Goal: Task Accomplishment & Management: Manage account settings

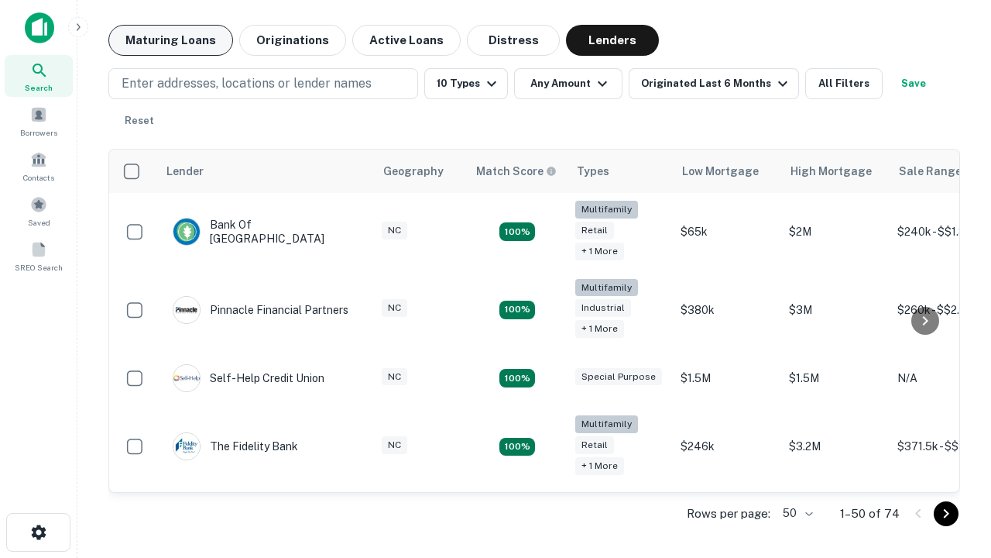
click at [170, 40] on button "Maturing Loans" at bounding box center [170, 40] width 125 height 31
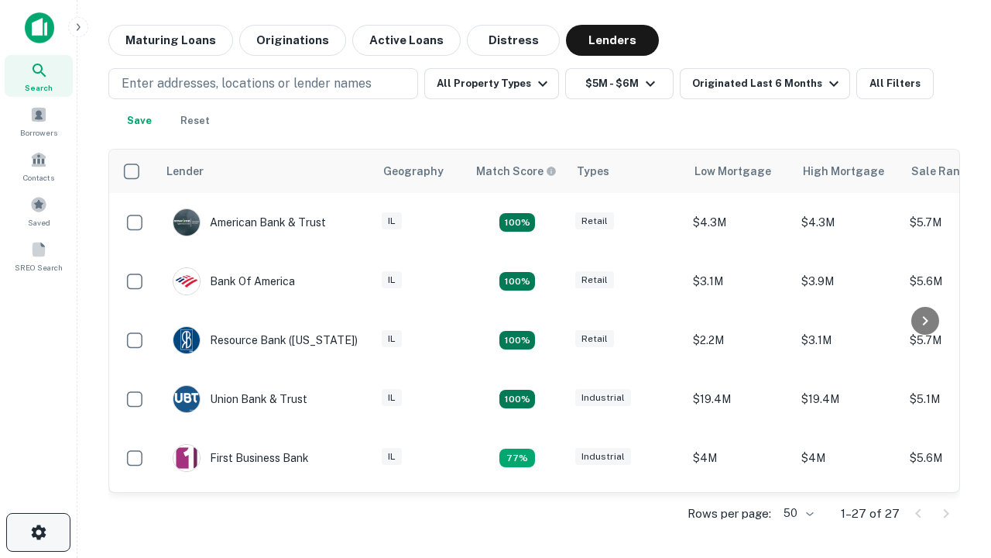
click at [38, 532] on icon "button" at bounding box center [38, 532] width 19 height 19
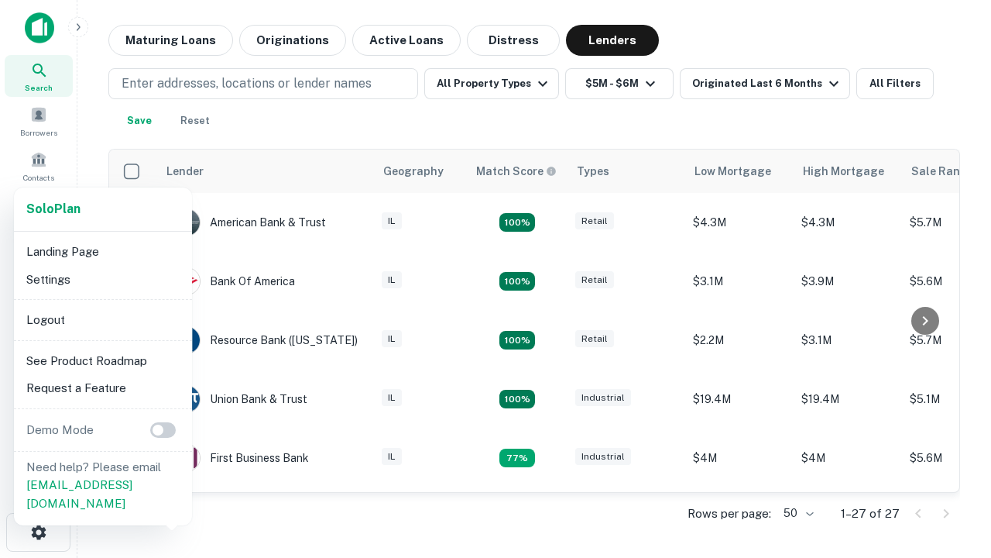
click at [102, 319] on li "Logout" at bounding box center [103, 320] width 166 height 28
